Goal: Task Accomplishment & Management: Complete application form

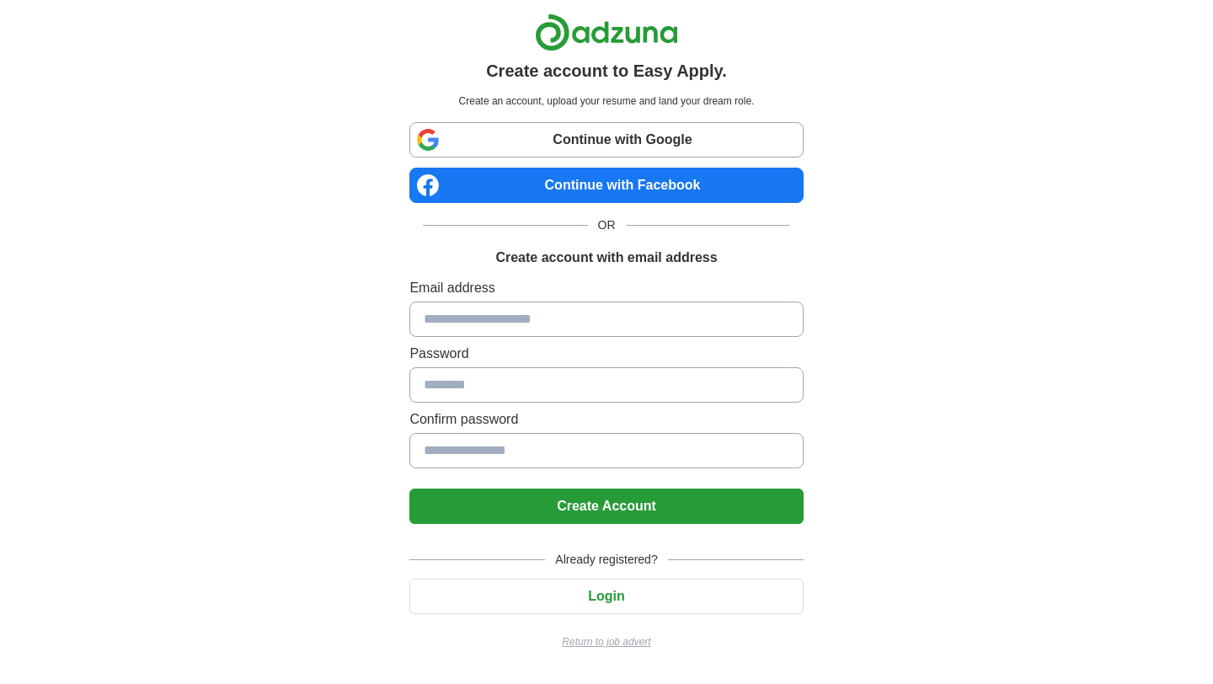
click at [522, 156] on link "Continue with Google" at bounding box center [605, 139] width 393 height 35
